Goal: Task Accomplishment & Management: Complete application form

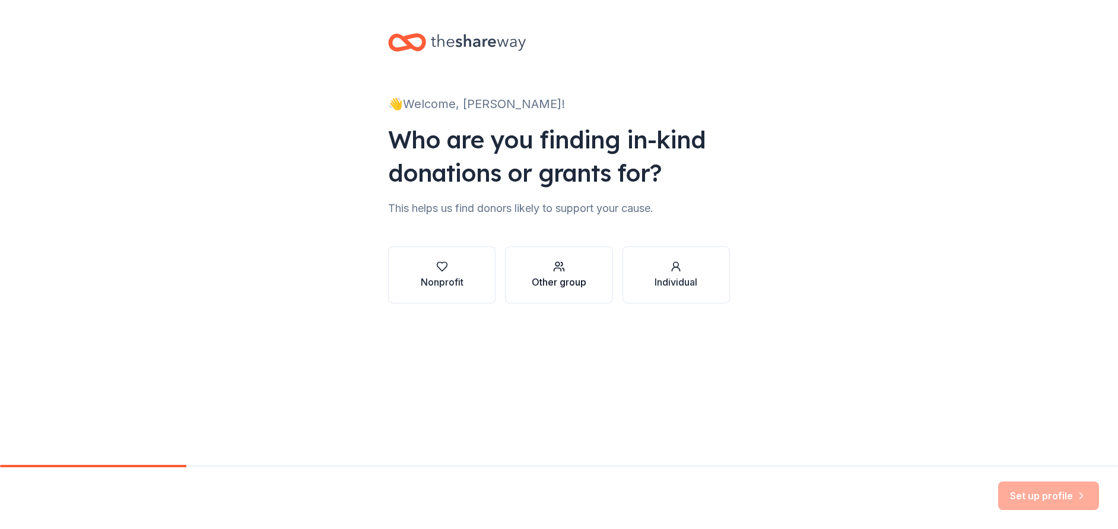
click at [572, 285] on div "Other group" at bounding box center [559, 282] width 55 height 14
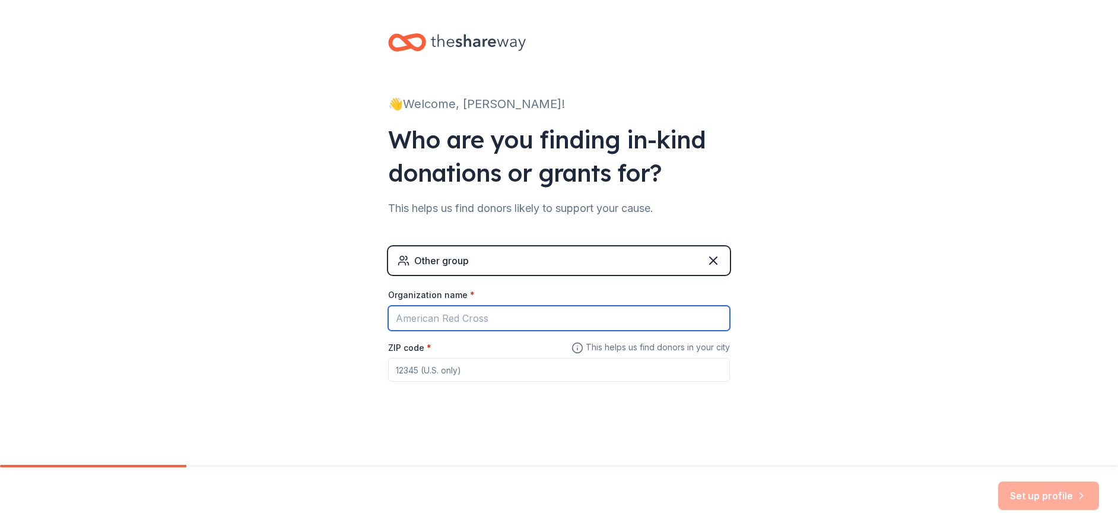
click at [442, 322] on input "Organization name *" at bounding box center [559, 318] width 342 height 25
type input "[GEOGRAPHIC_DATA]"
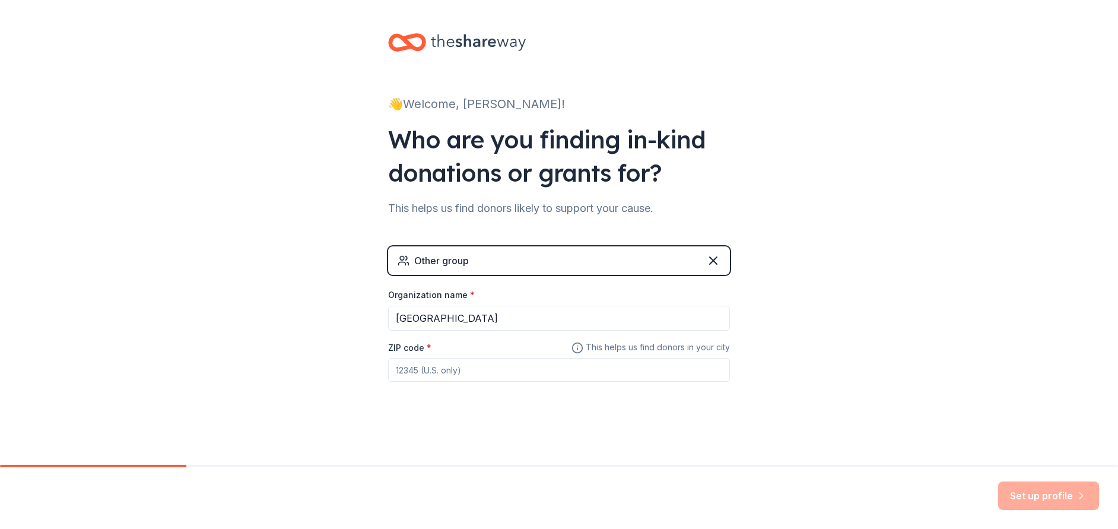
click at [400, 373] on input "ZIP code *" at bounding box center [559, 370] width 342 height 24
type input "10703"
click at [1034, 494] on button "Set up profile" at bounding box center [1049, 495] width 101 height 28
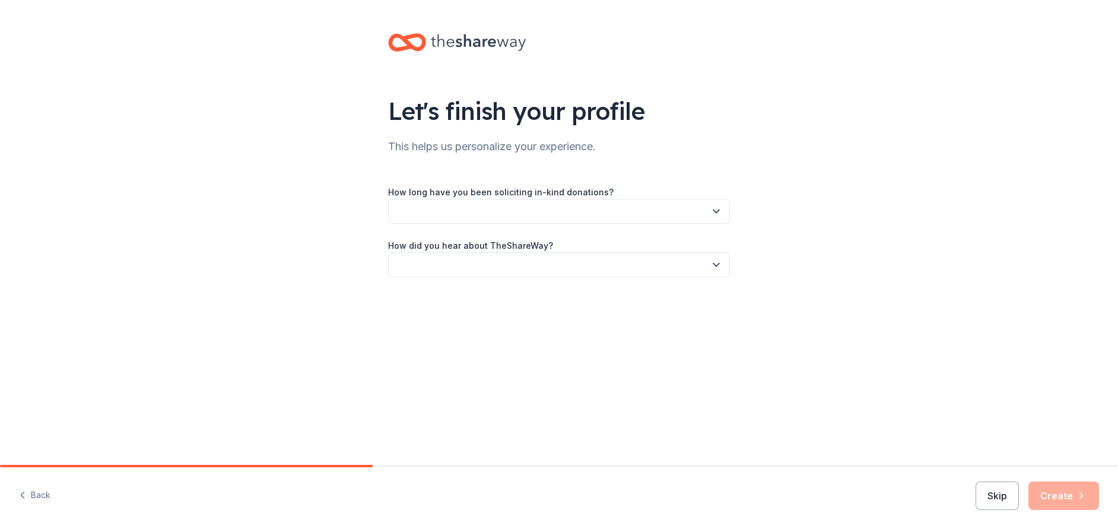
click at [718, 210] on icon "button" at bounding box center [717, 211] width 12 height 12
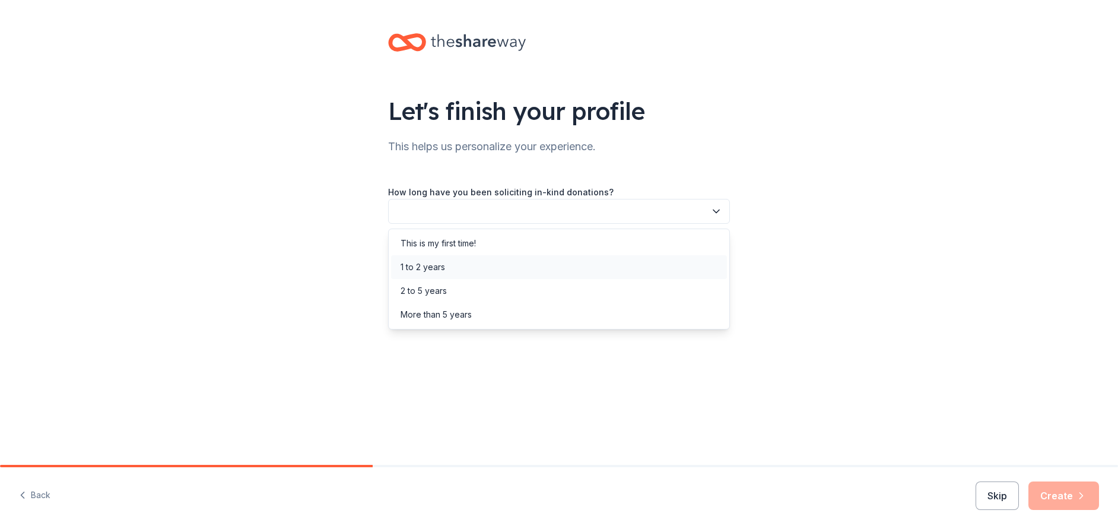
click at [424, 273] on div "1 to 2 years" at bounding box center [423, 267] width 45 height 14
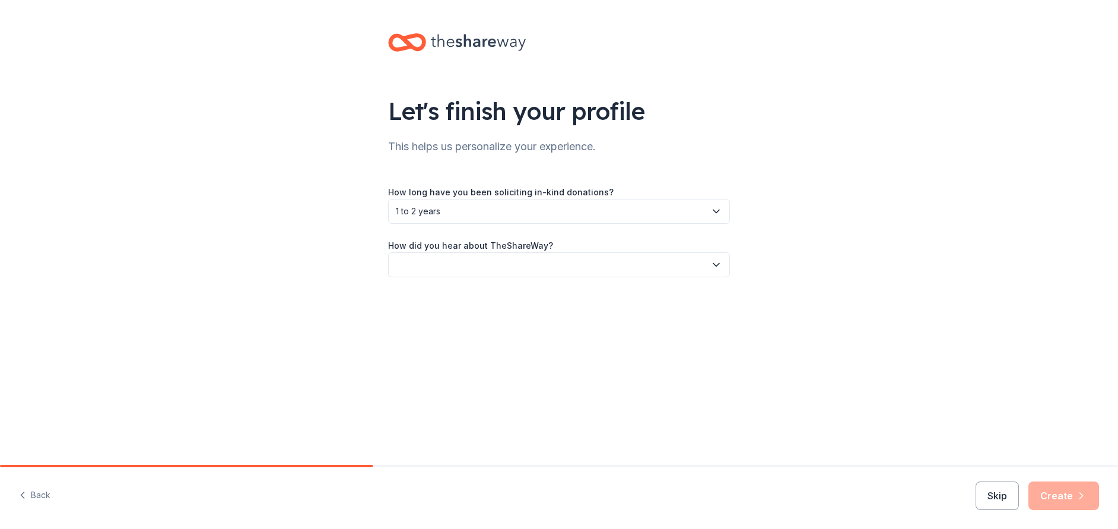
click at [715, 263] on icon "button" at bounding box center [717, 265] width 12 height 12
click at [439, 319] on div "Online search" at bounding box center [428, 320] width 54 height 14
click at [1075, 502] on button "Create" at bounding box center [1064, 495] width 71 height 28
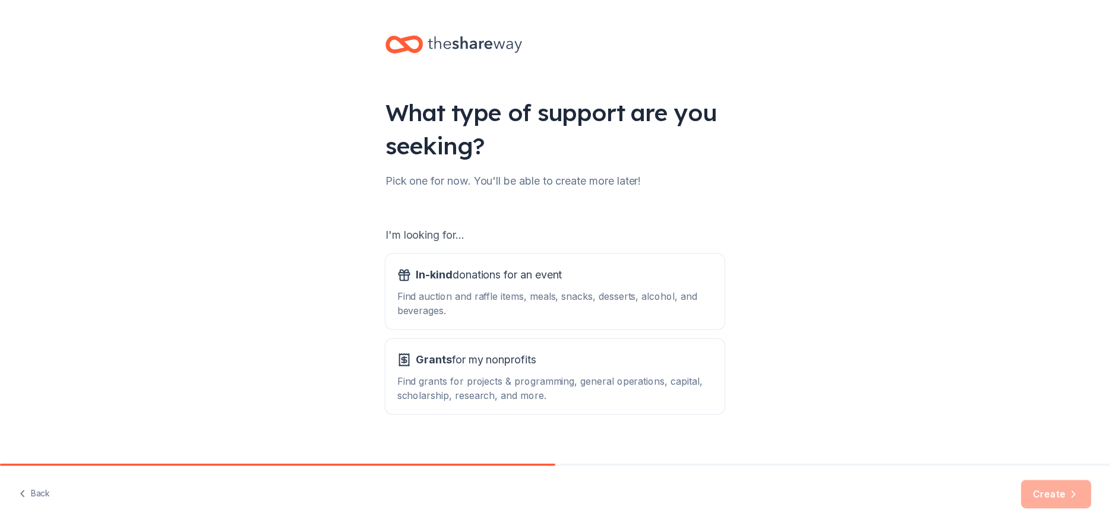
scroll to position [14, 0]
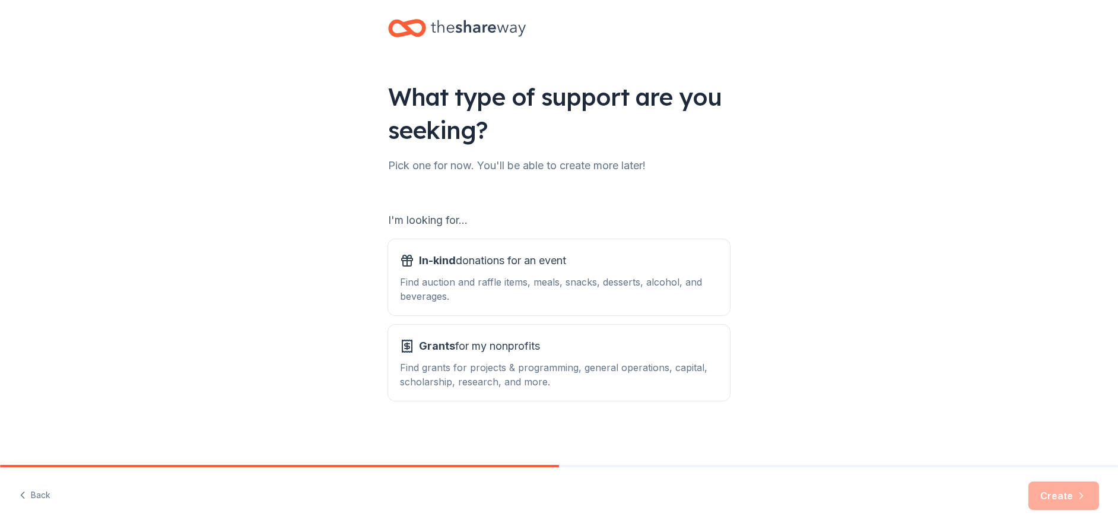
drag, startPoint x: 551, startPoint y: 466, endPoint x: 640, endPoint y: 460, distance: 89.2
click at [640, 460] on div "What type of support are you seeking? Pick one for now. You'll be able to creat…" at bounding box center [559, 264] width 1118 height 529
click at [508, 370] on div "Find grants for projects & programming, general operations, capital, scholarshi…" at bounding box center [559, 374] width 318 height 28
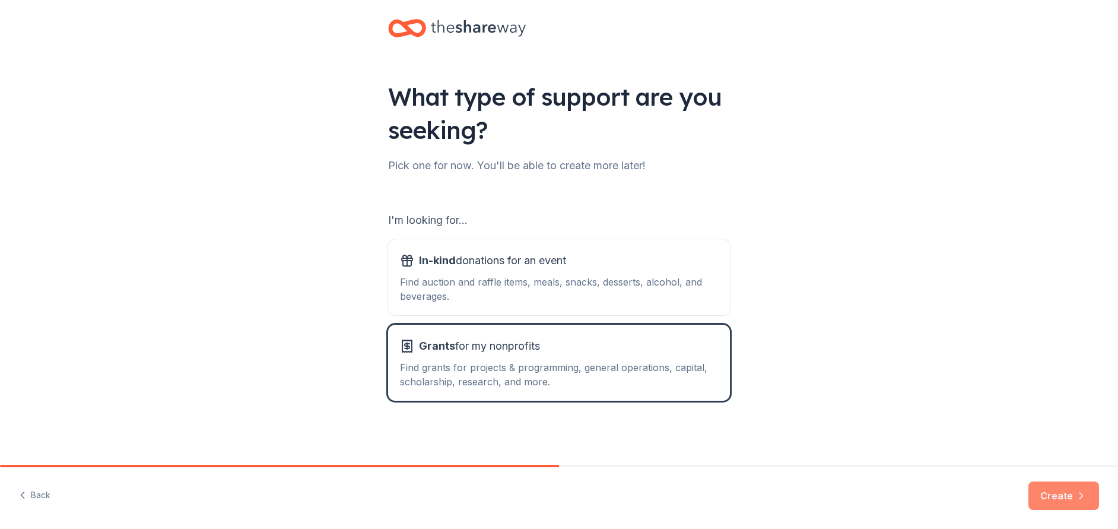
click at [1064, 495] on button "Create" at bounding box center [1064, 495] width 71 height 28
